Goal: Transaction & Acquisition: Purchase product/service

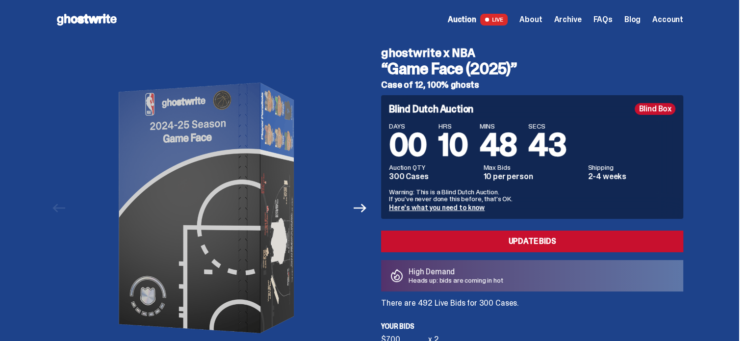
click at [632, 23] on link "Blog" at bounding box center [632, 20] width 16 height 8
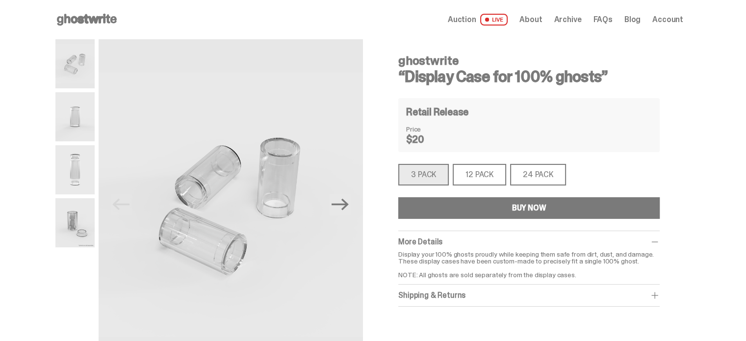
click at [488, 172] on div "12 PACK" at bounding box center [479, 175] width 53 height 22
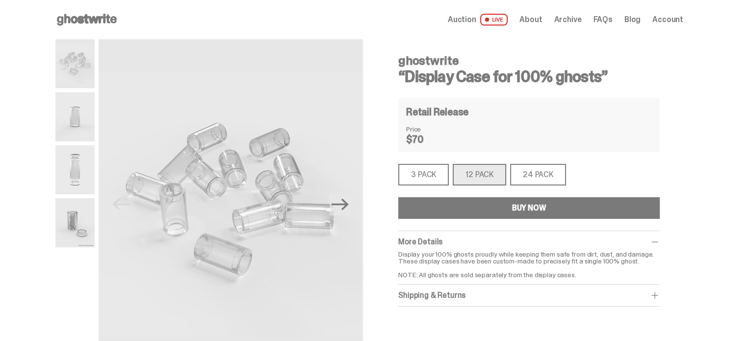
click at [525, 180] on div "24 PACK" at bounding box center [538, 175] width 56 height 22
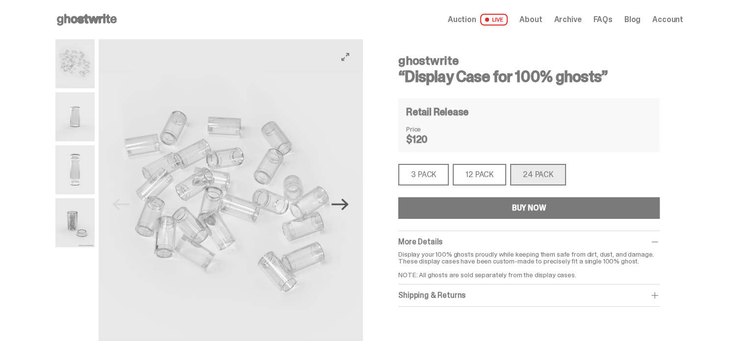
click at [349, 208] on icon "Next" at bounding box center [340, 204] width 17 height 17
